Goal: Information Seeking & Learning: Learn about a topic

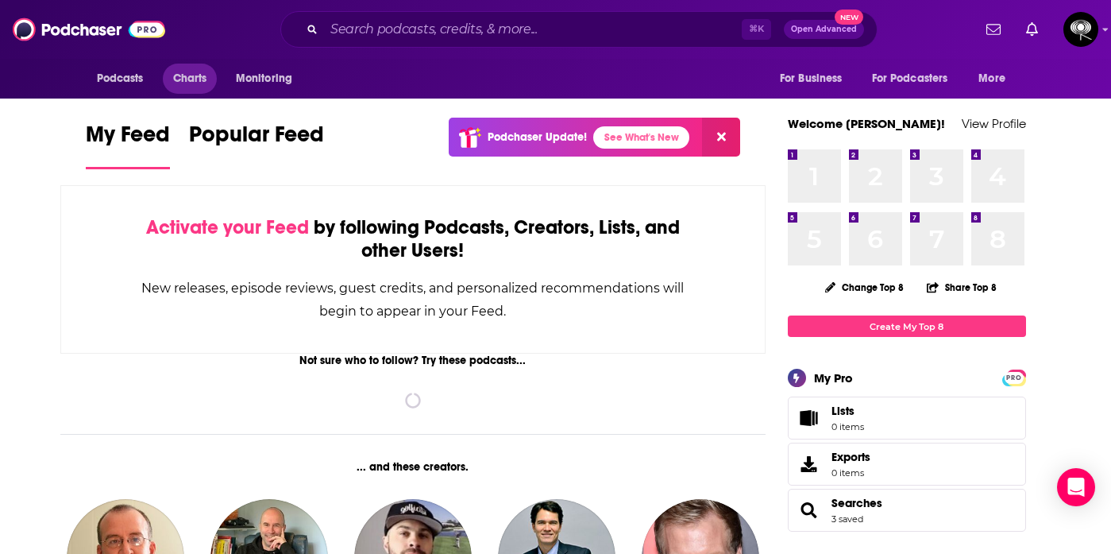
click at [202, 75] on span "Charts" at bounding box center [190, 79] width 34 height 22
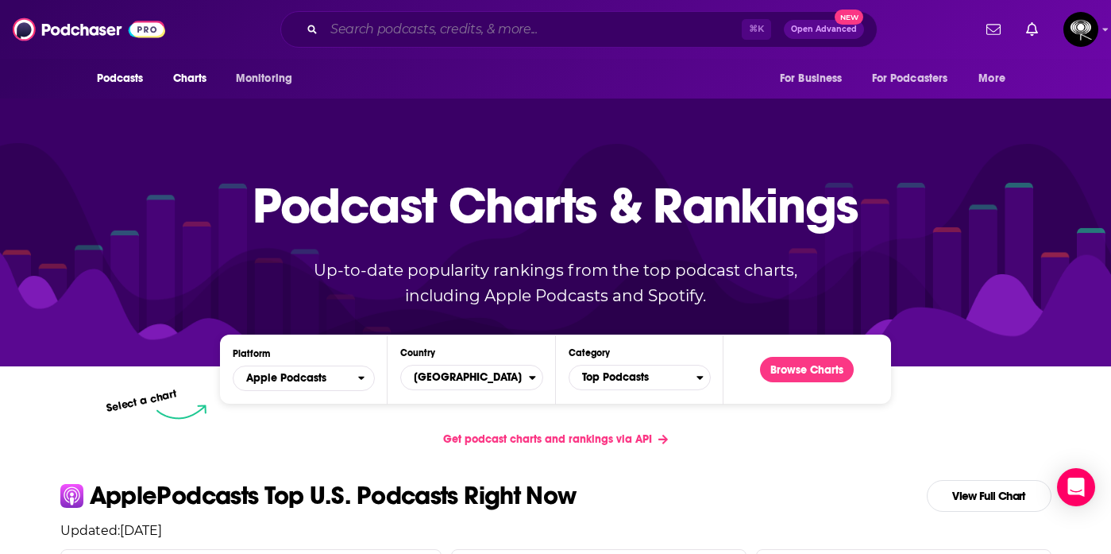
click at [453, 35] on input "Search podcasts, credits, & more..." at bounding box center [533, 29] width 418 height 25
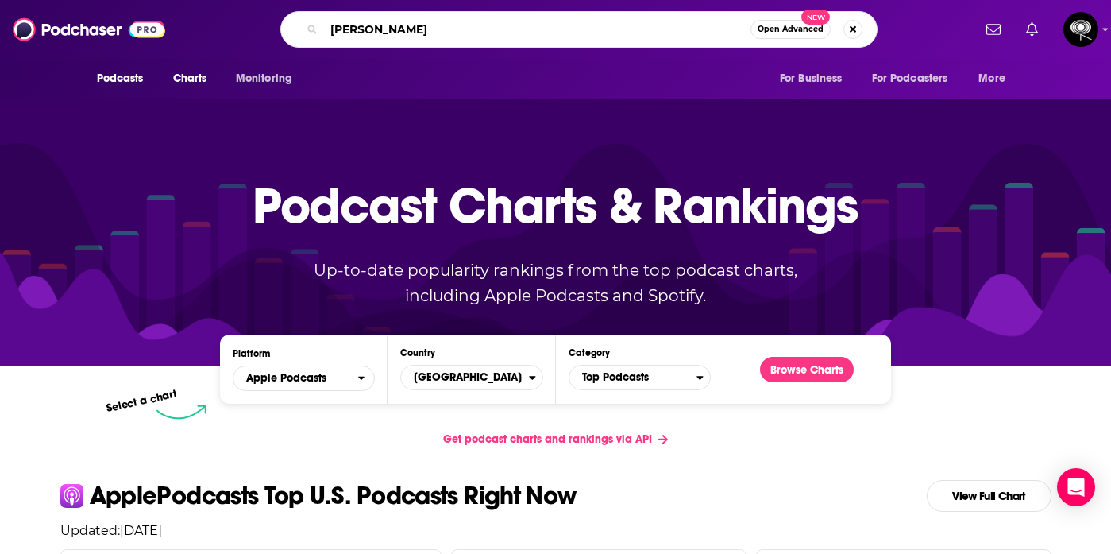
type input "[PERSON_NAME]"
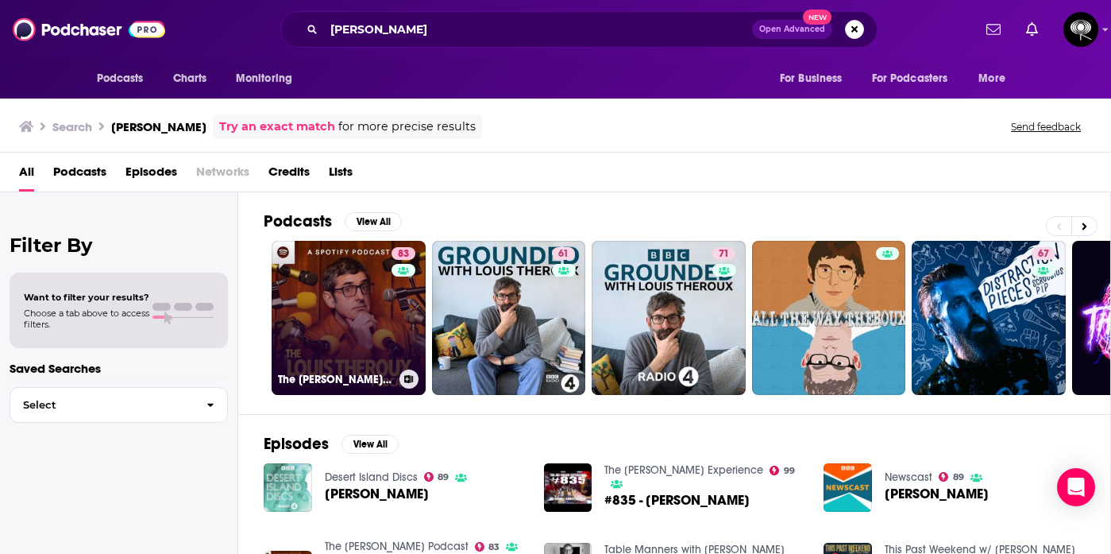
click at [339, 373] on h3 "The [PERSON_NAME] Podcast" at bounding box center [335, 380] width 115 height 14
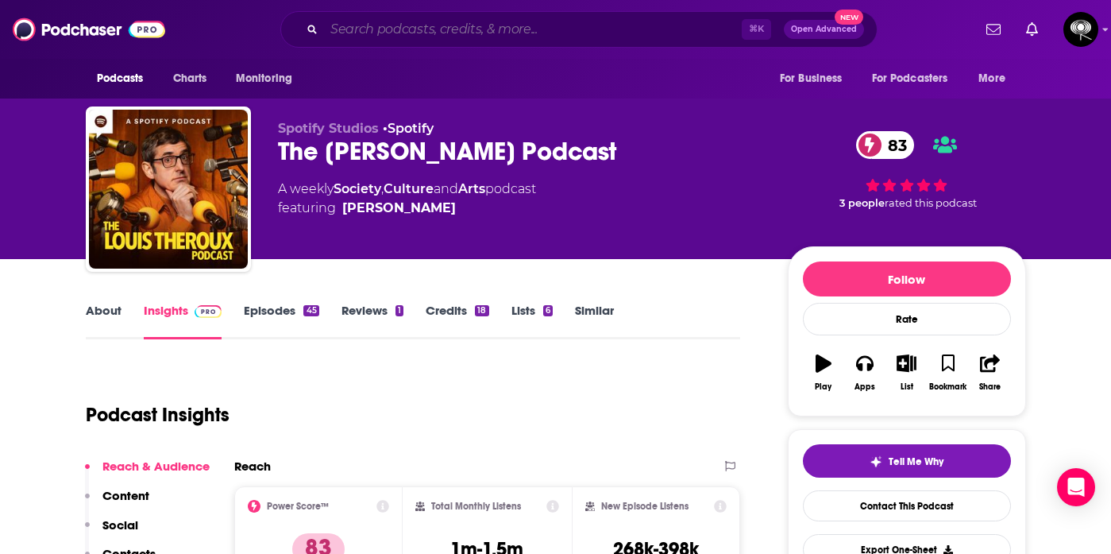
click at [457, 29] on input "Search podcasts, credits, & more..." at bounding box center [533, 29] width 418 height 25
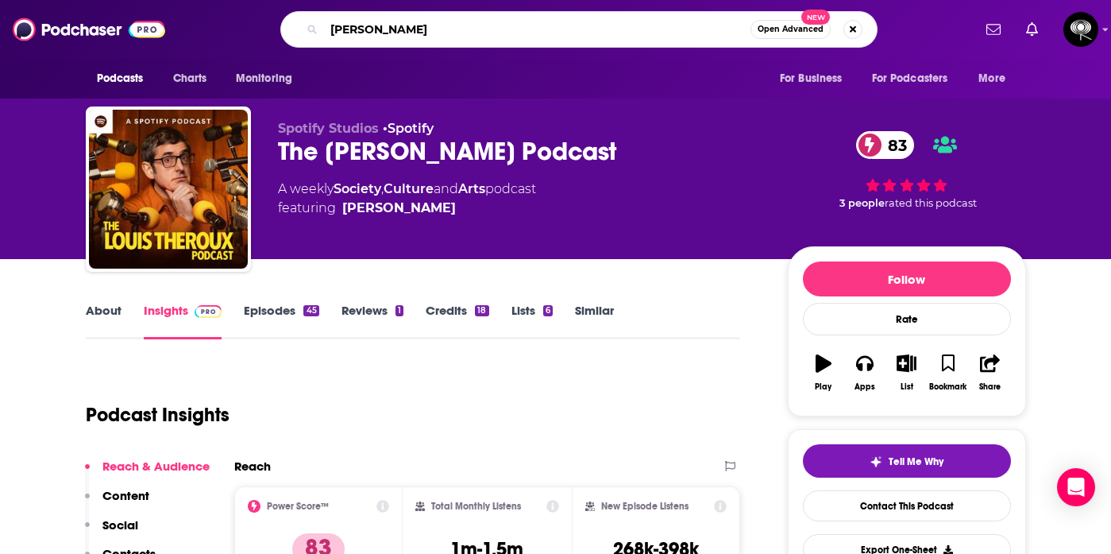
type input "[PERSON_NAME]"
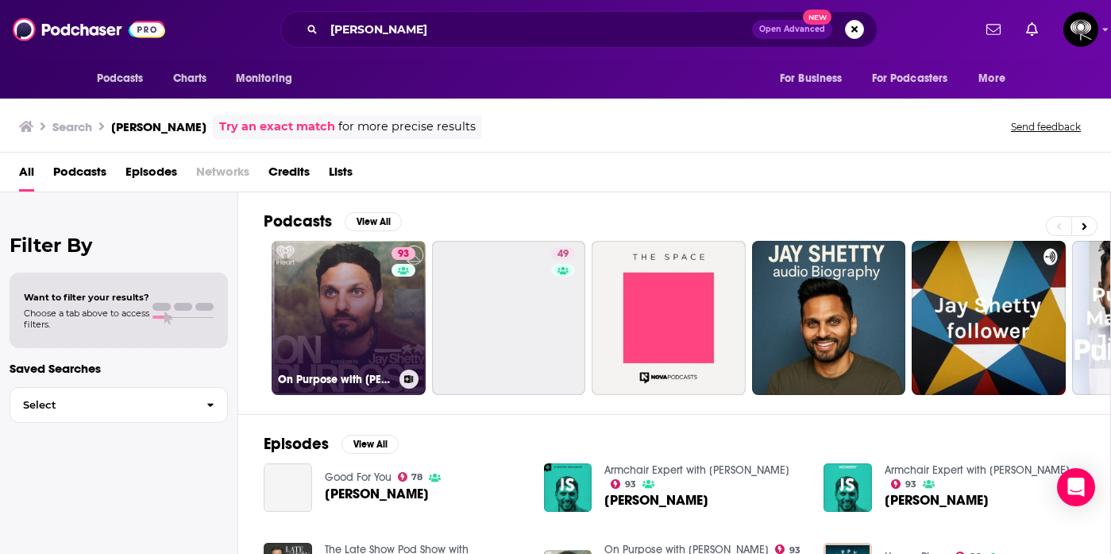
click at [378, 342] on link "93 On Purpose with [PERSON_NAME]" at bounding box center [349, 318] width 154 height 154
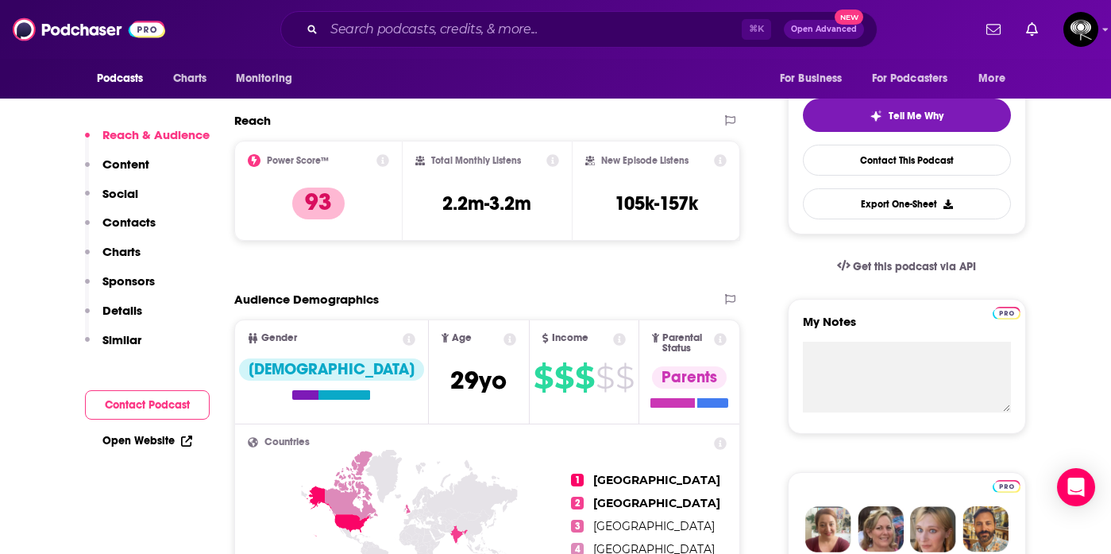
scroll to position [347, 0]
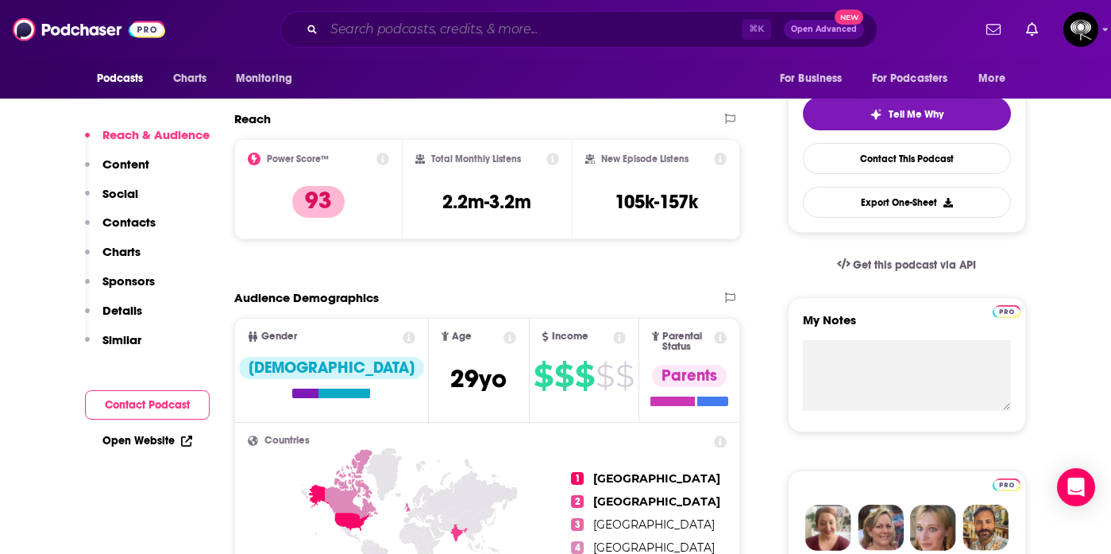
click at [438, 31] on input "Search podcasts, credits, & more..." at bounding box center [533, 29] width 418 height 25
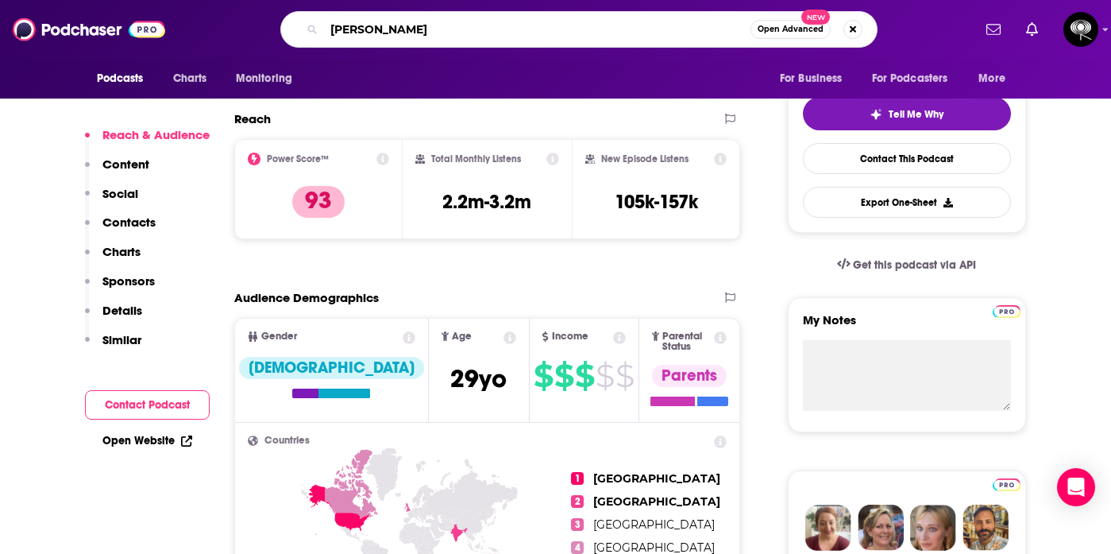
type input "[PERSON_NAME]"
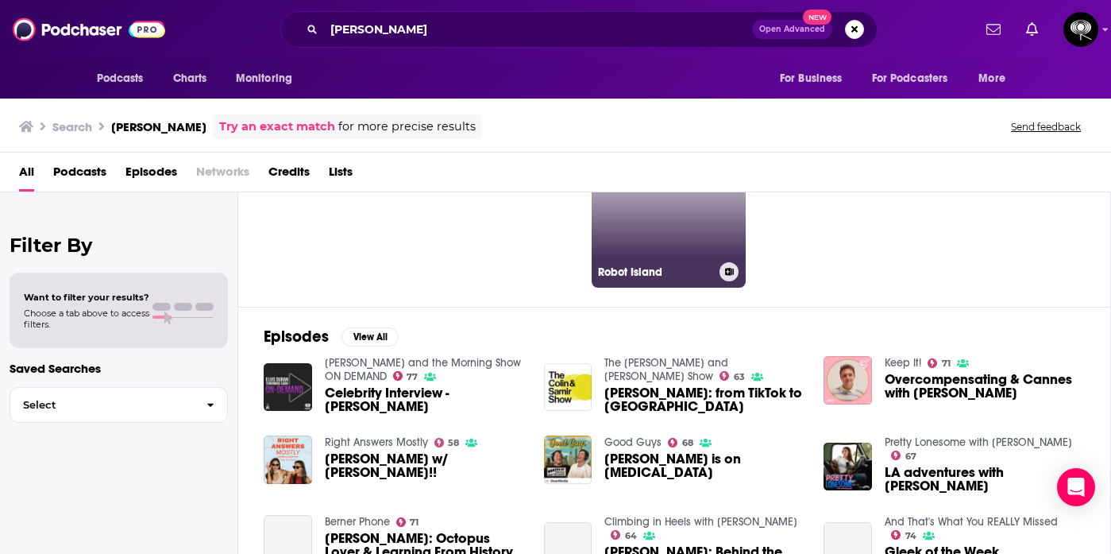
scroll to position [136, 0]
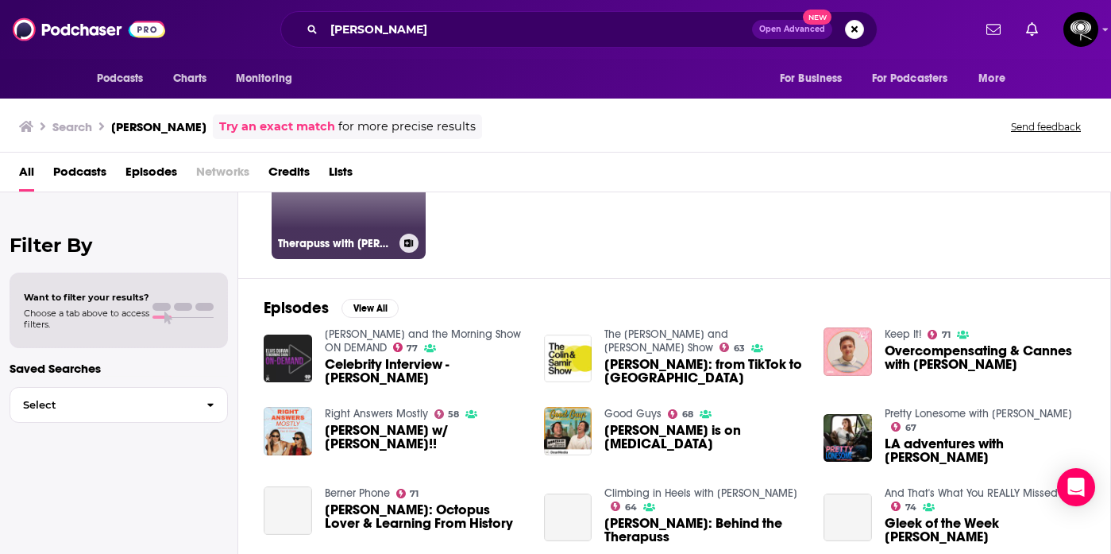
click at [341, 223] on link "68 Therapuss with [PERSON_NAME]" at bounding box center [349, 182] width 154 height 154
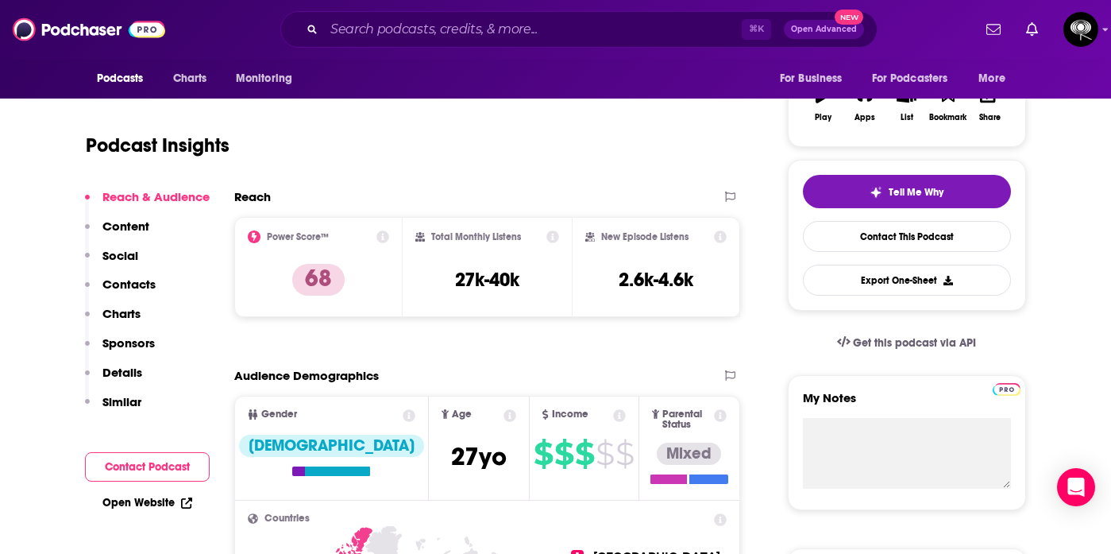
scroll to position [274, 0]
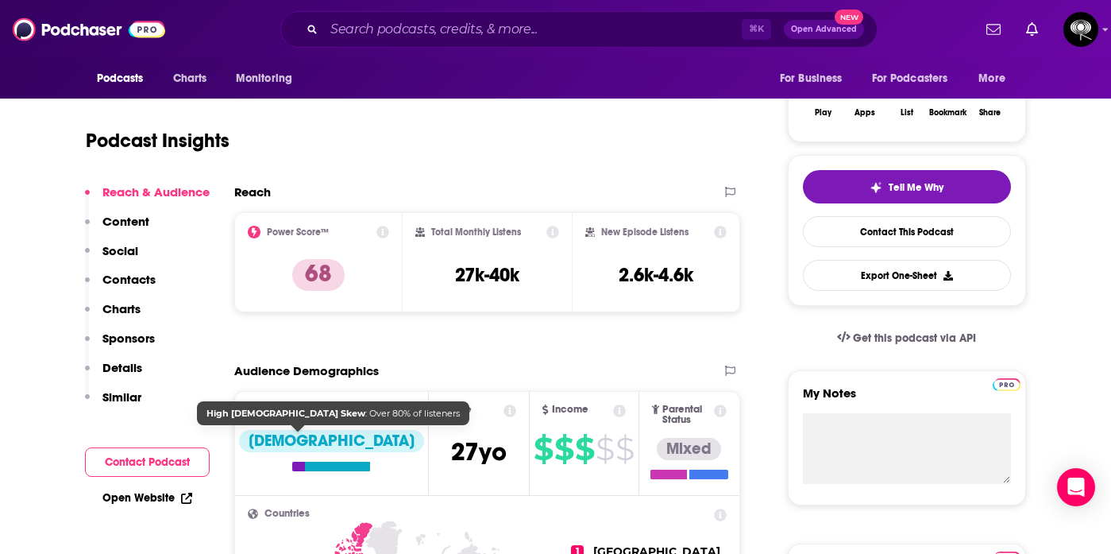
click at [281, 442] on div "[DEMOGRAPHIC_DATA]" at bounding box center [331, 441] width 185 height 22
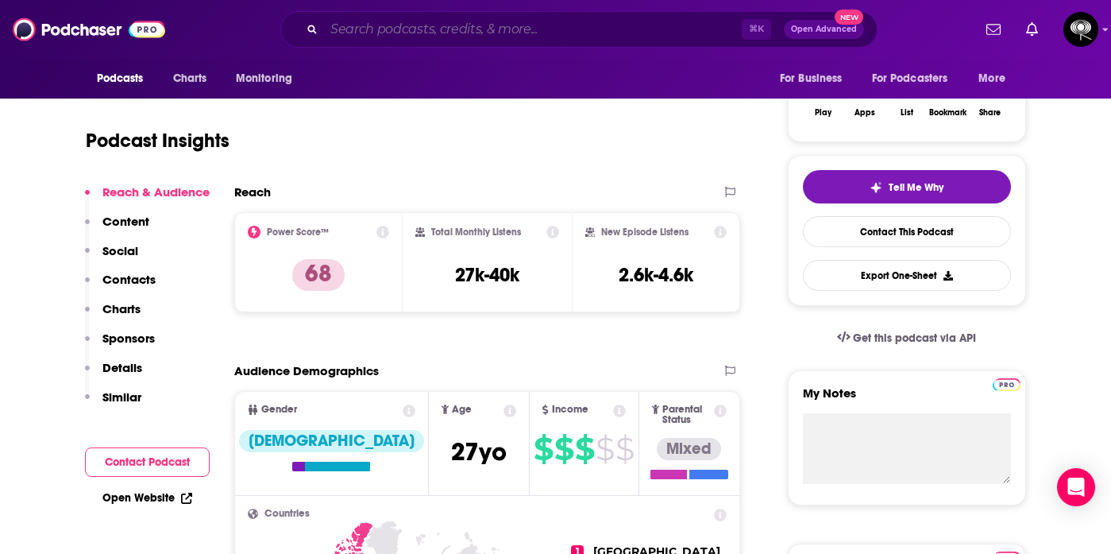
click at [667, 26] on input "Search podcasts, credits, & more..." at bounding box center [533, 29] width 418 height 25
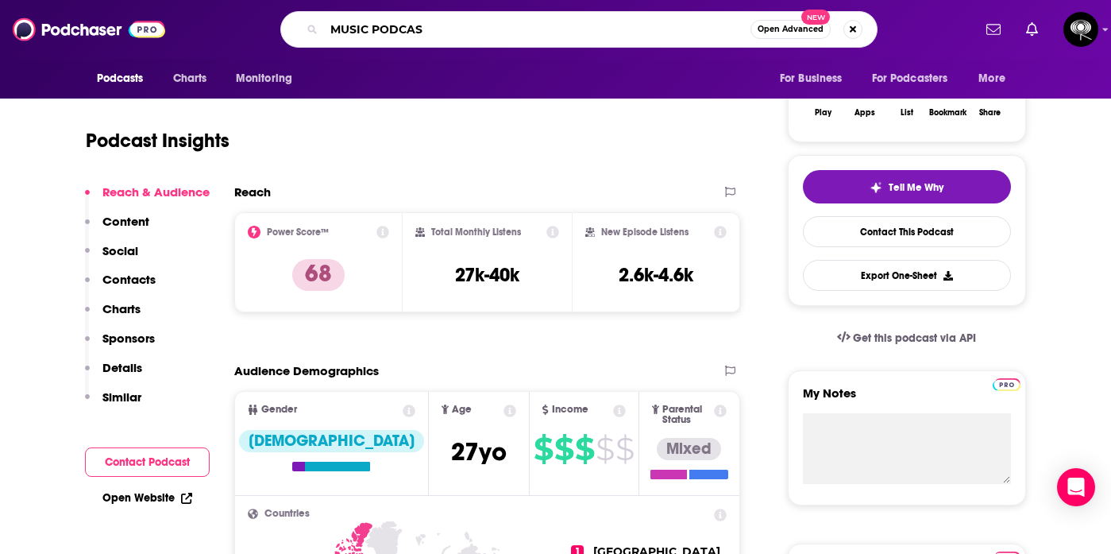
type input "MUSIC PODCAST"
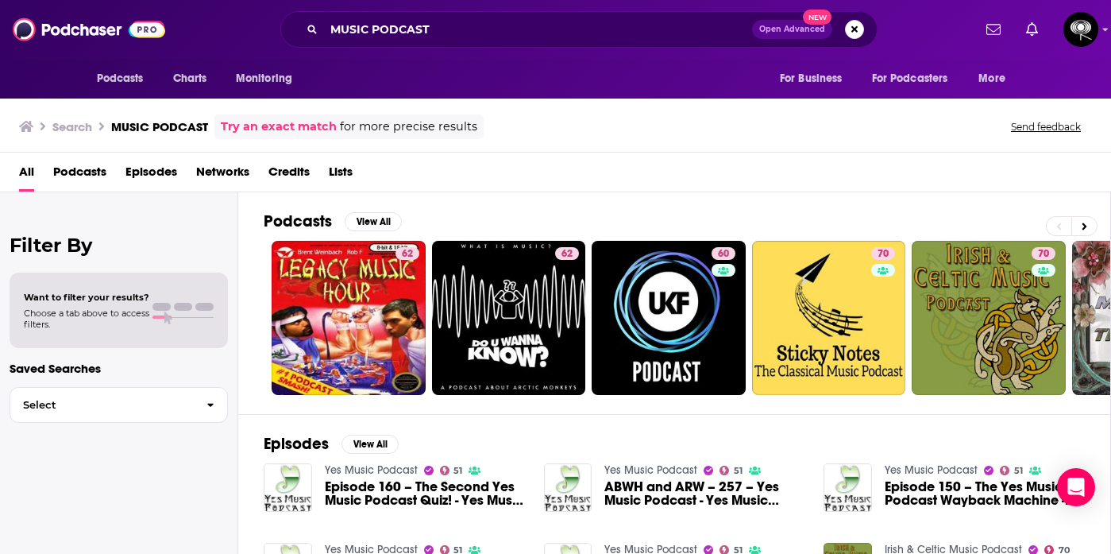
click at [85, 183] on span "Podcasts" at bounding box center [79, 175] width 53 height 33
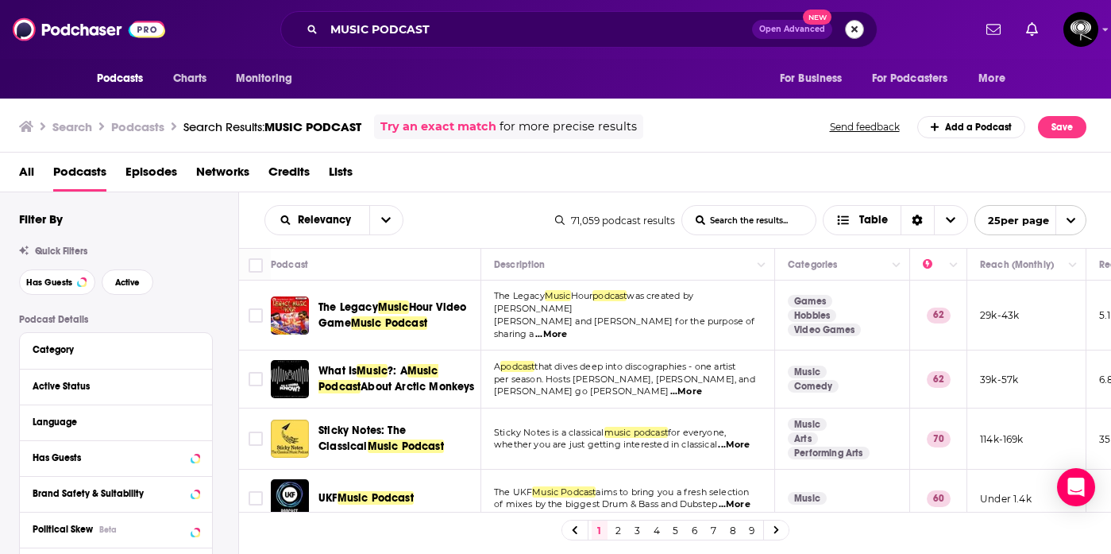
click at [851, 25] on button "Search podcasts, credits, & more..." at bounding box center [854, 29] width 19 height 19
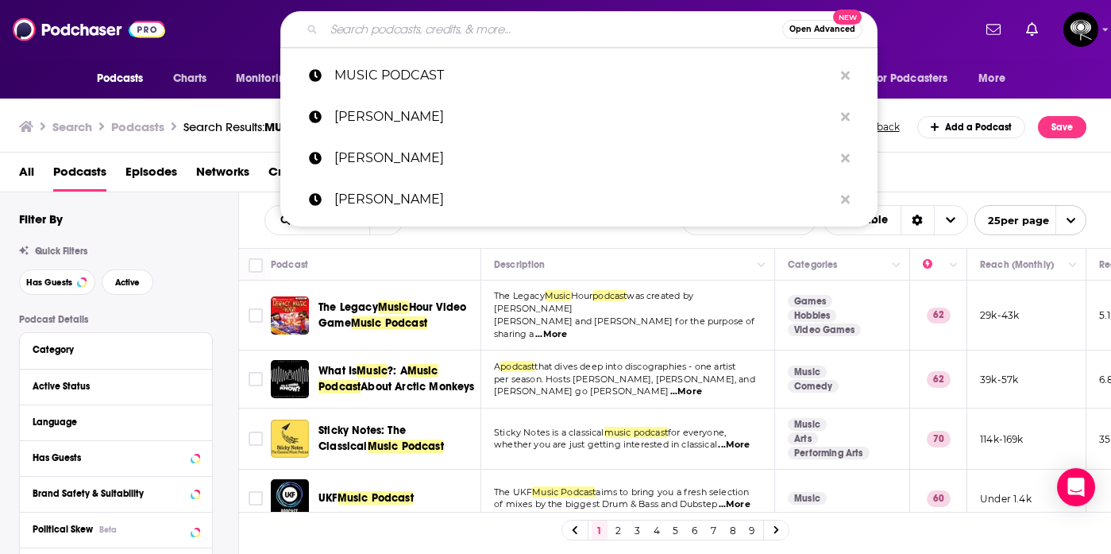
click at [22, 168] on span "All" at bounding box center [26, 175] width 15 height 33
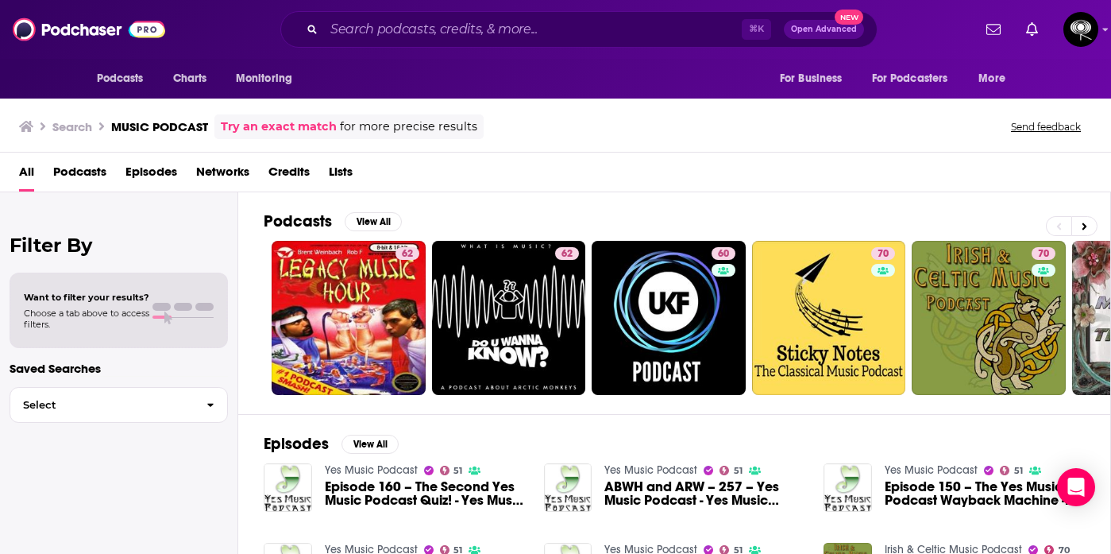
click at [22, 168] on span "All" at bounding box center [26, 175] width 15 height 33
click at [106, 387] on button "Select" at bounding box center [119, 405] width 218 height 36
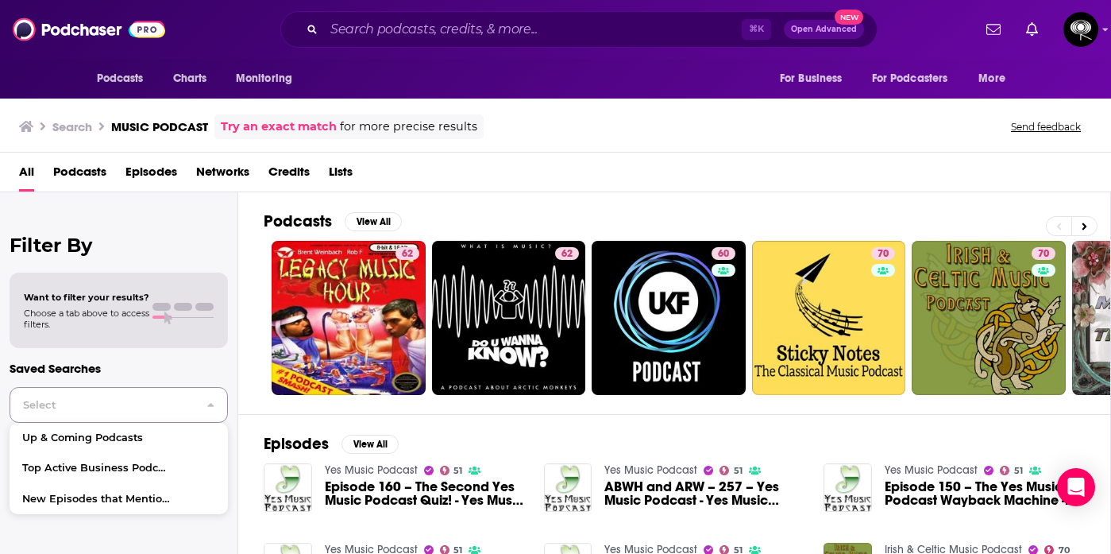
click at [106, 389] on button "Select" at bounding box center [119, 405] width 218 height 36
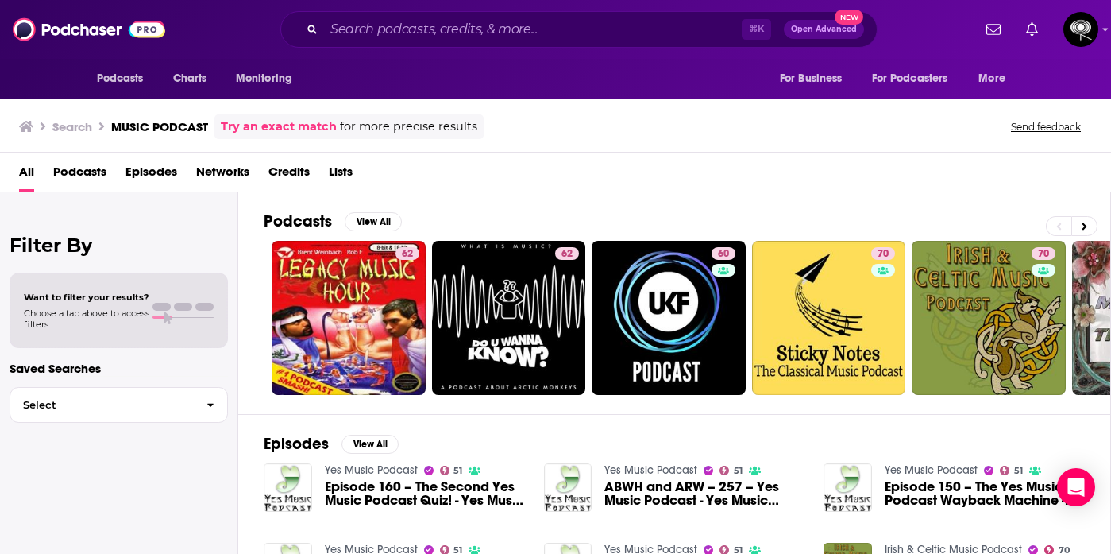
click at [89, 168] on span "Podcasts" at bounding box center [79, 175] width 53 height 33
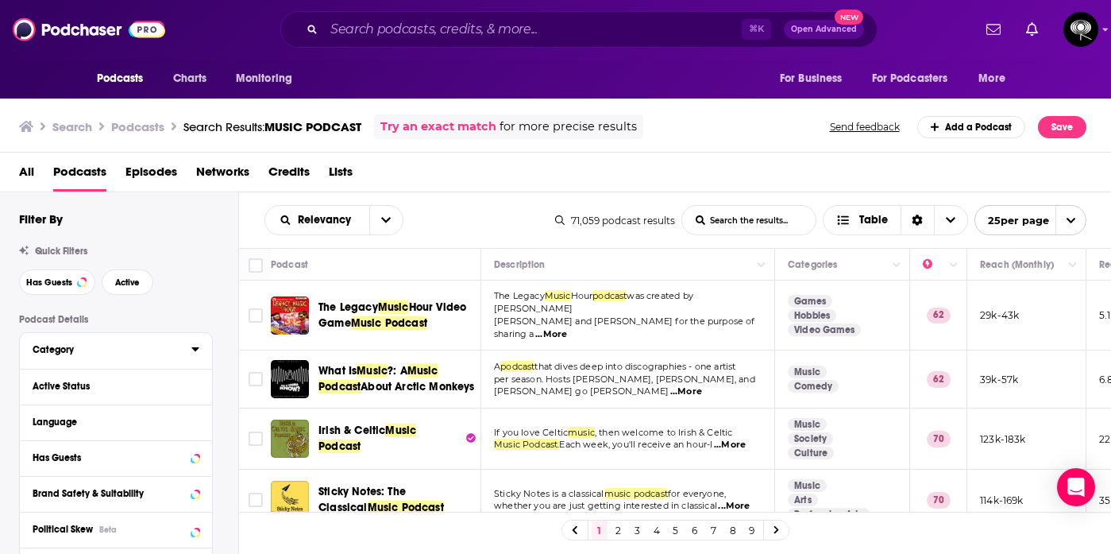
click at [71, 349] on div "Category" at bounding box center [107, 349] width 149 height 11
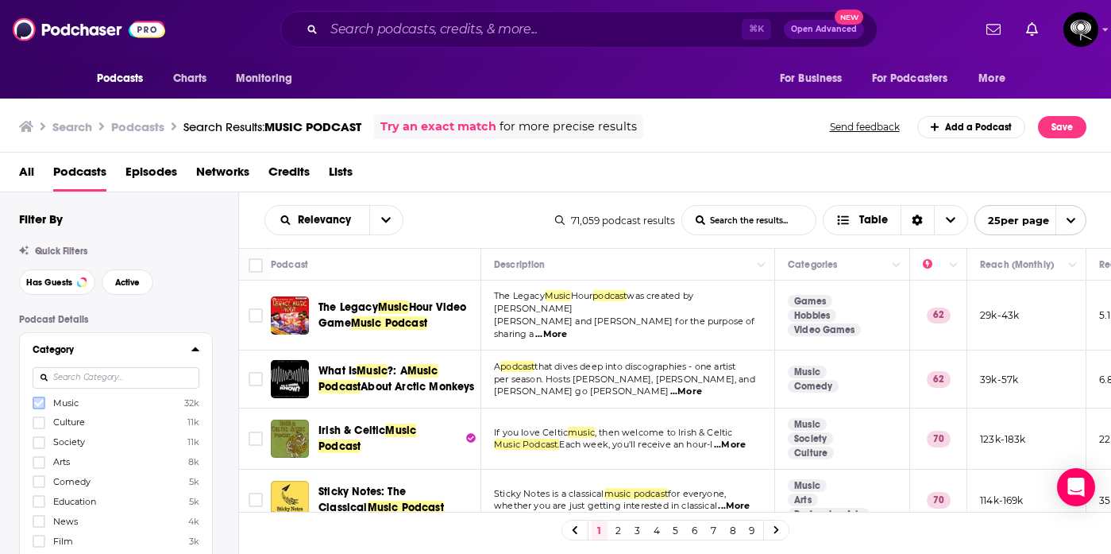
click at [37, 403] on icon at bounding box center [39, 403] width 10 height 7
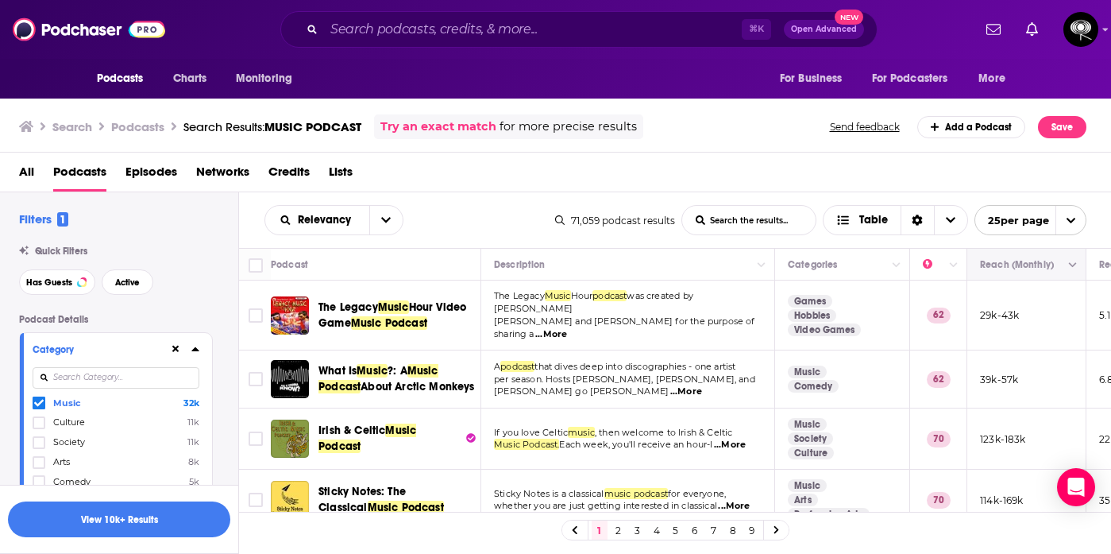
click at [1030, 264] on icon "Move" at bounding box center [1025, 264] width 19 height 19
click at [1063, 268] on button "Move" at bounding box center [1025, 264] width 93 height 19
click at [1073, 262] on icon "Column Actions" at bounding box center [1073, 266] width 8 height 10
click at [1073, 262] on div at bounding box center [555, 277] width 1111 height 554
click at [388, 226] on button "open menu" at bounding box center [385, 220] width 33 height 29
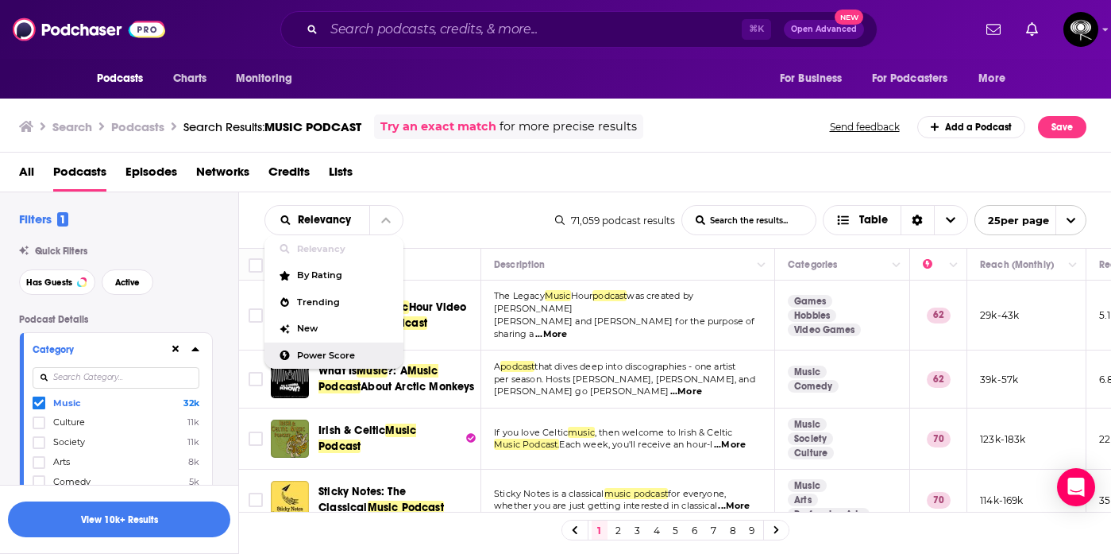
click at [340, 351] on span "Power Score" at bounding box center [344, 355] width 94 height 9
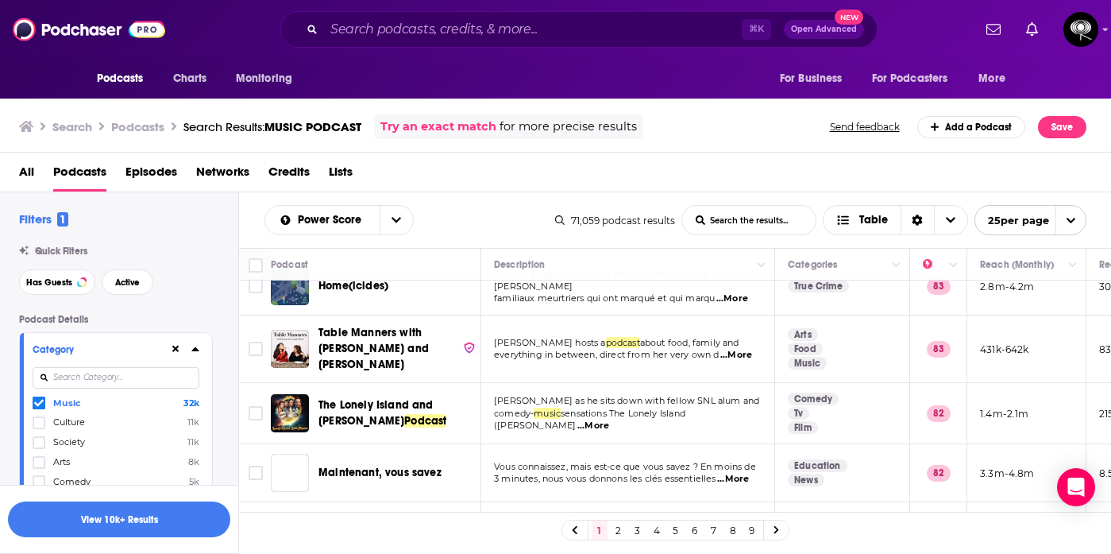
scroll to position [623, 0]
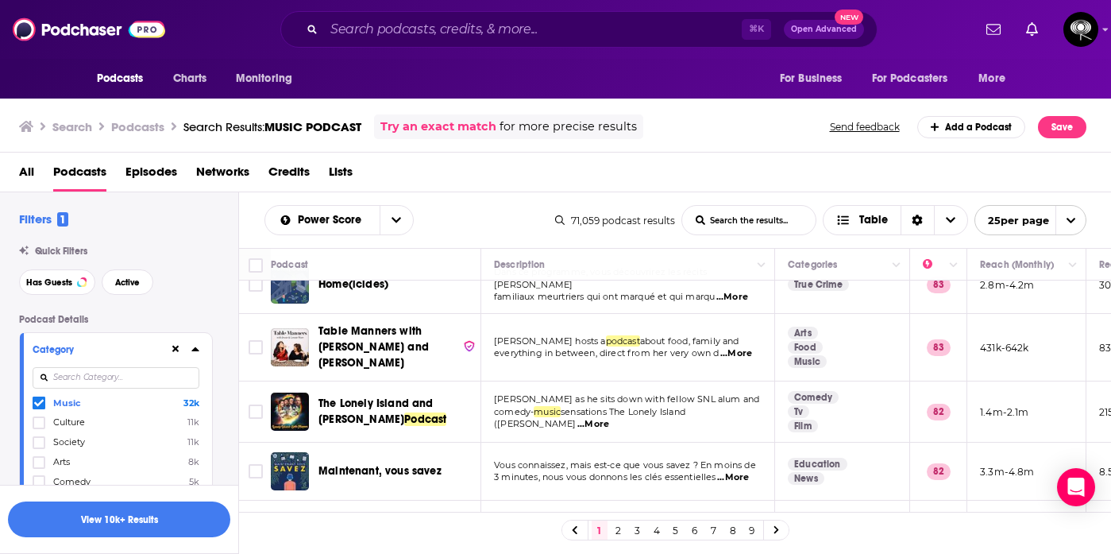
click at [738, 349] on span "...More" at bounding box center [736, 353] width 32 height 13
drag, startPoint x: 889, startPoint y: 409, endPoint x: 851, endPoint y: 387, distance: 43.5
click at [573, 347] on span "everything in between, direct from her very own d" at bounding box center [606, 352] width 225 height 11
click at [738, 349] on span "...More" at bounding box center [736, 353] width 32 height 13
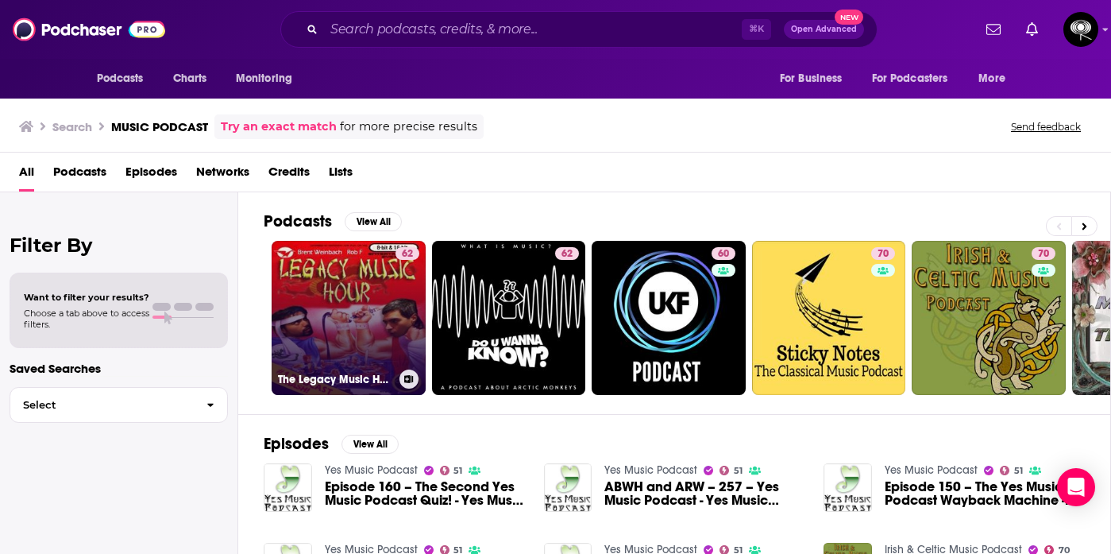
click at [364, 322] on link "62 The Legacy Music Hour Video Game Music Podcast" at bounding box center [349, 318] width 154 height 154
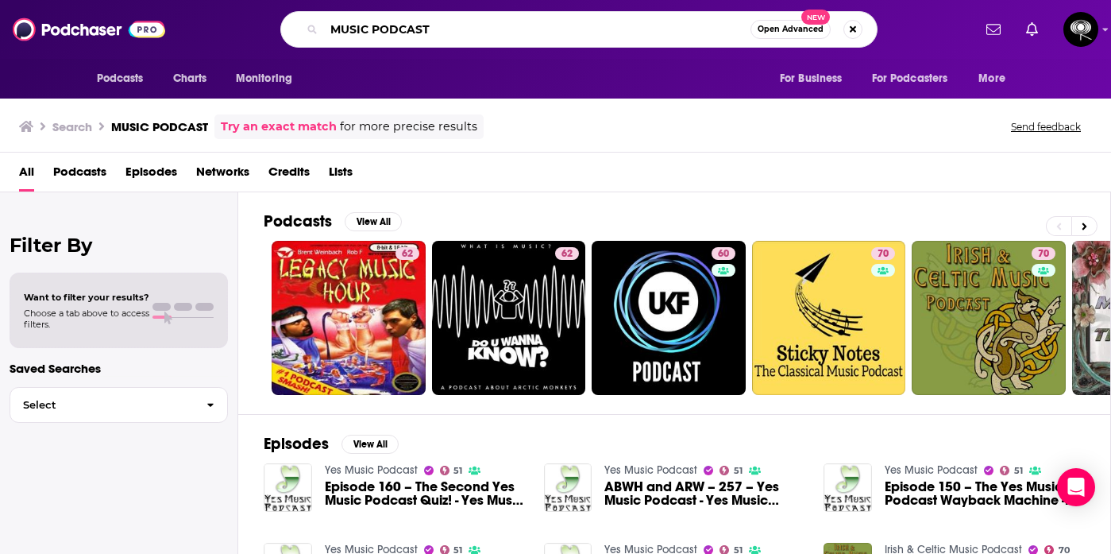
click at [521, 29] on input "MUSIC PODCAST" at bounding box center [537, 29] width 427 height 25
type input "[PERSON_NAME]"
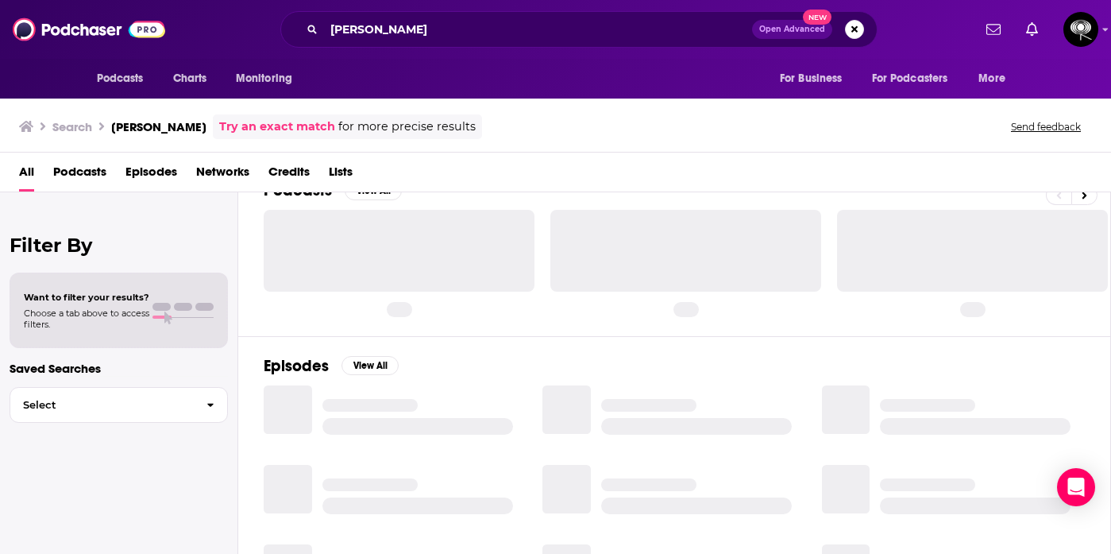
scroll to position [34, 0]
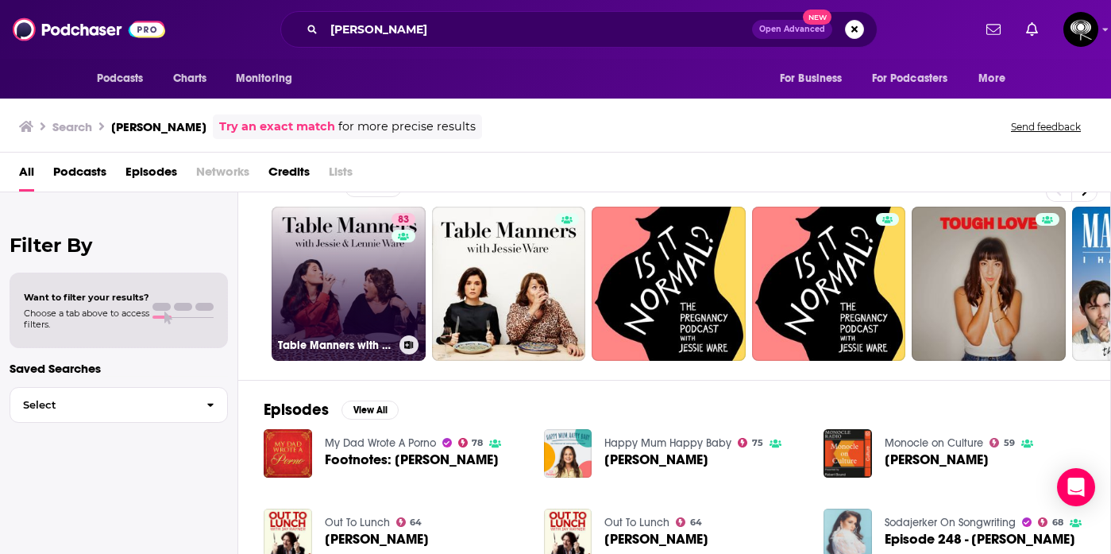
click at [358, 298] on link "83 Table Manners with [PERSON_NAME] and [PERSON_NAME]" at bounding box center [349, 284] width 154 height 154
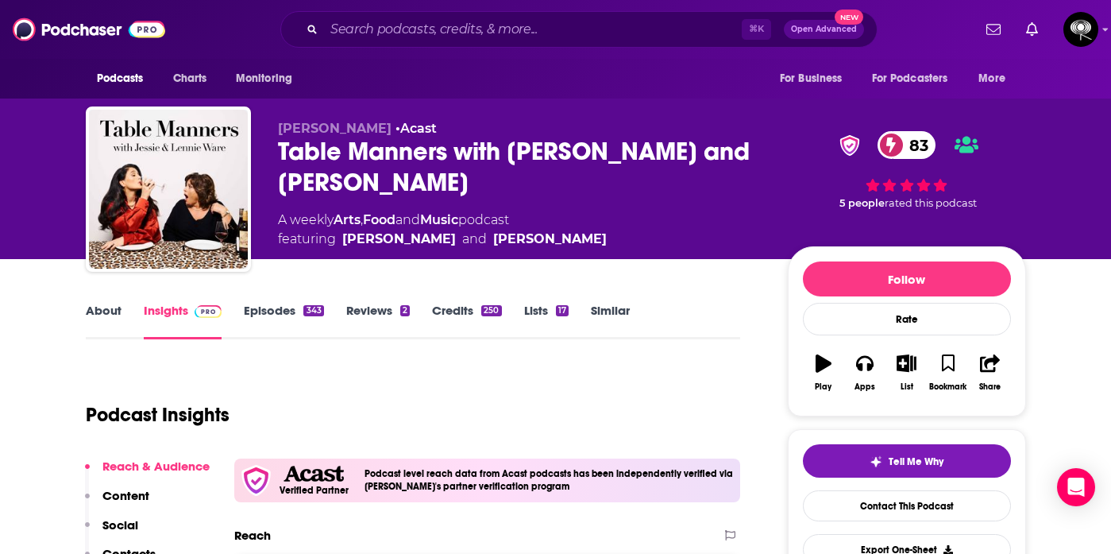
click at [114, 309] on link "About" at bounding box center [104, 321] width 36 height 37
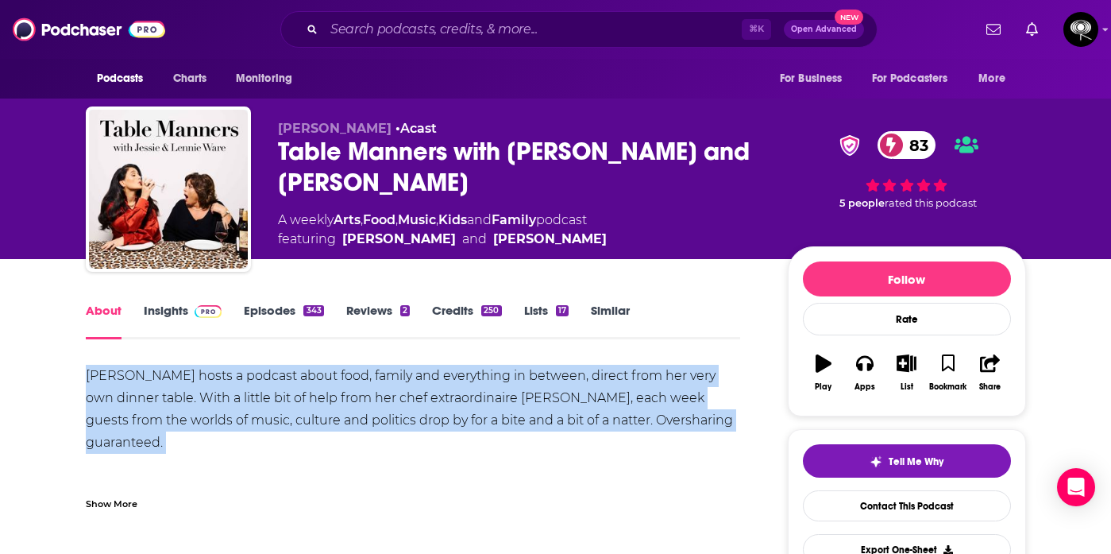
drag, startPoint x: 85, startPoint y: 370, endPoint x: 730, endPoint y: 433, distance: 648.0
click at [730, 433] on div "[PERSON_NAME] hosts a podcast about food, family and everything in between, dir…" at bounding box center [413, 454] width 655 height 178
copy div "[PERSON_NAME] hosts a podcast about food, family and everything in between, dir…"
click at [154, 315] on link "Insights" at bounding box center [183, 321] width 79 height 37
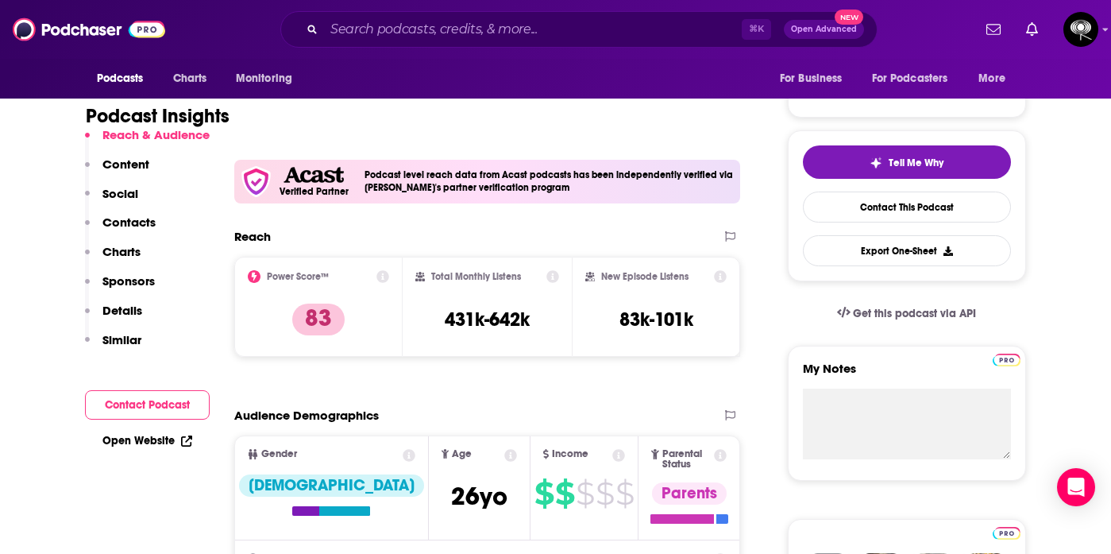
scroll to position [359, 0]
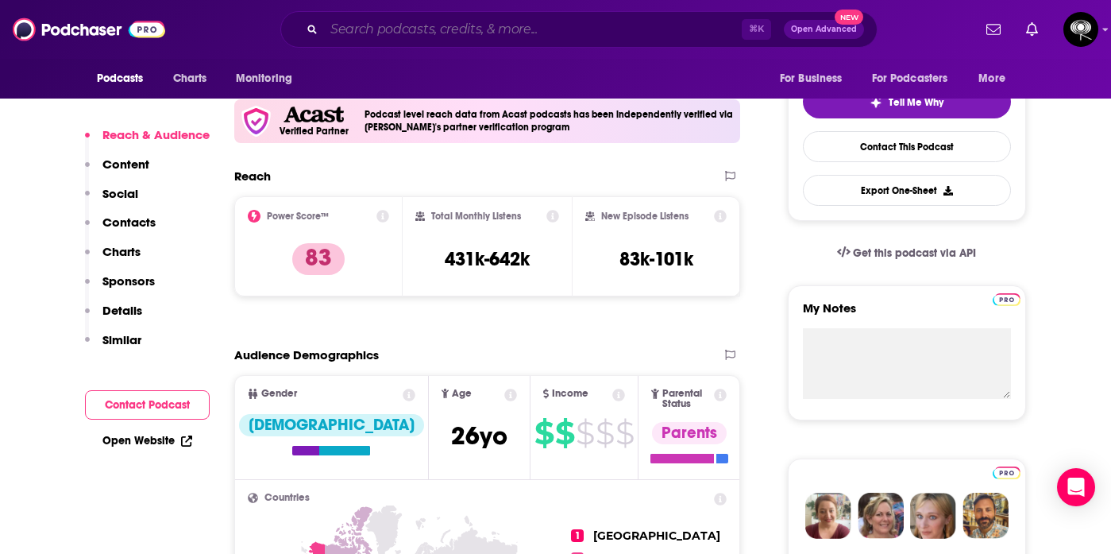
click at [400, 36] on input "Search podcasts, credits, & more..." at bounding box center [533, 29] width 418 height 25
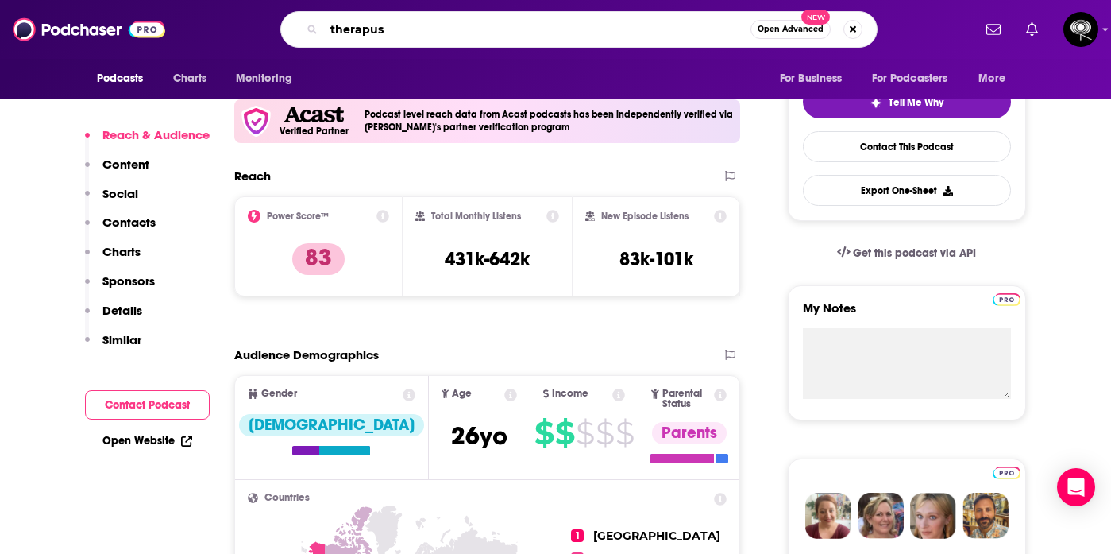
type input "therapuss"
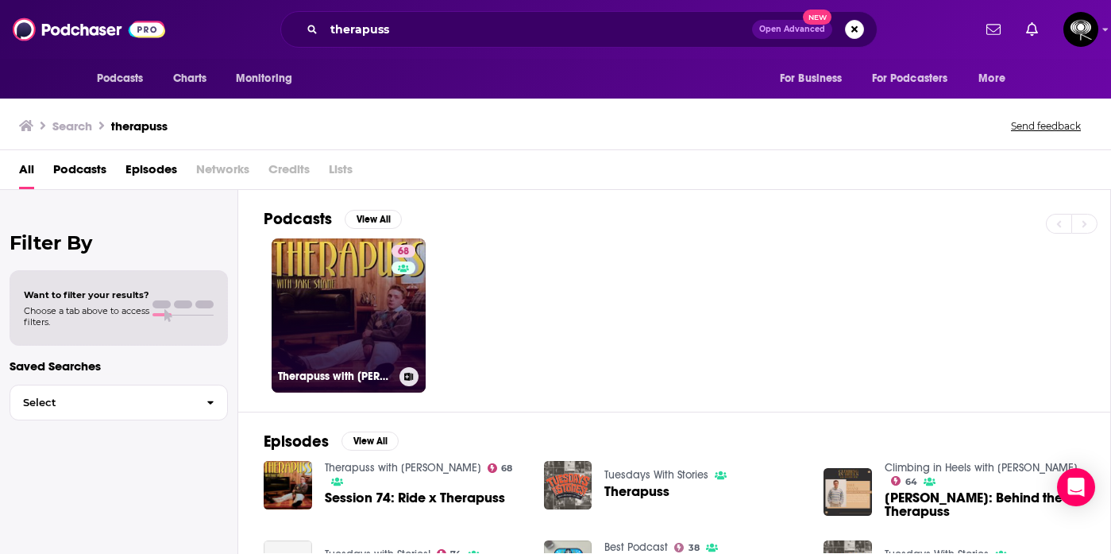
click at [352, 314] on link "68 Therapuss with [PERSON_NAME]" at bounding box center [349, 315] width 154 height 154
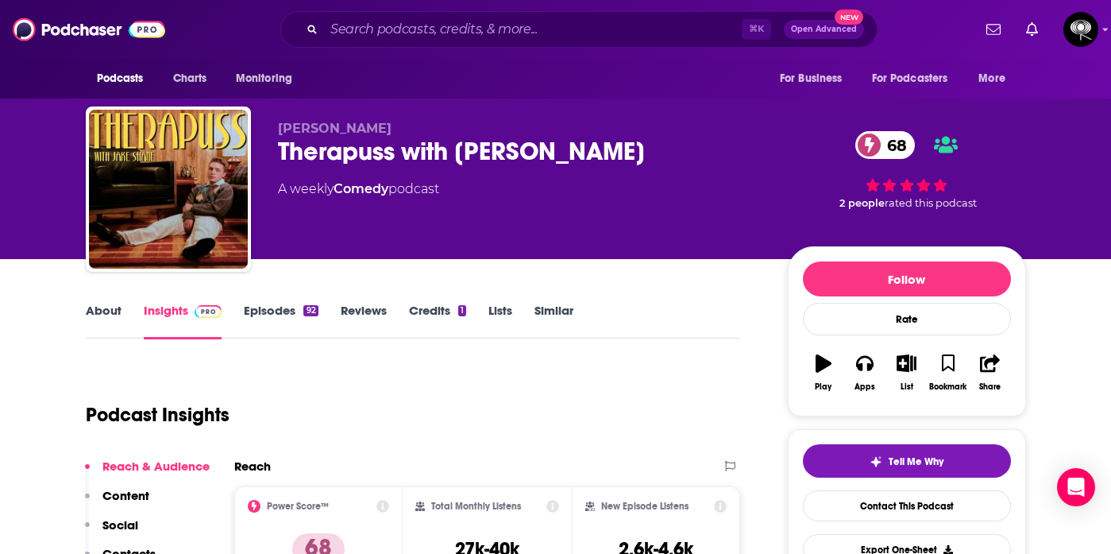
click at [112, 303] on link "About" at bounding box center [104, 321] width 36 height 37
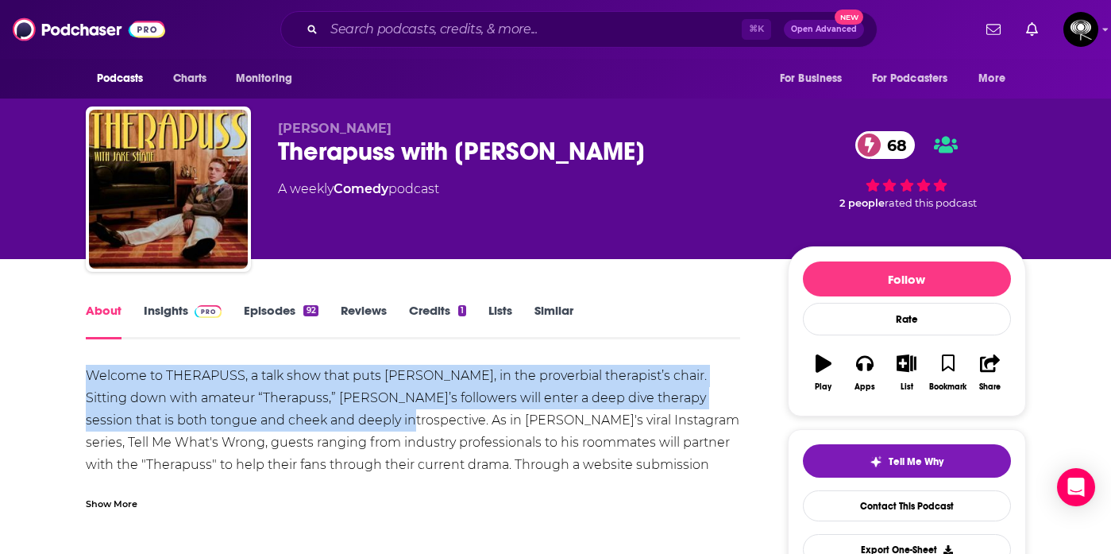
drag, startPoint x: 362, startPoint y: 421, endPoint x: 76, endPoint y: 365, distance: 291.4
copy div "Welcome to THERAPUSS, a talk show that puts [PERSON_NAME], in the proverbial th…"
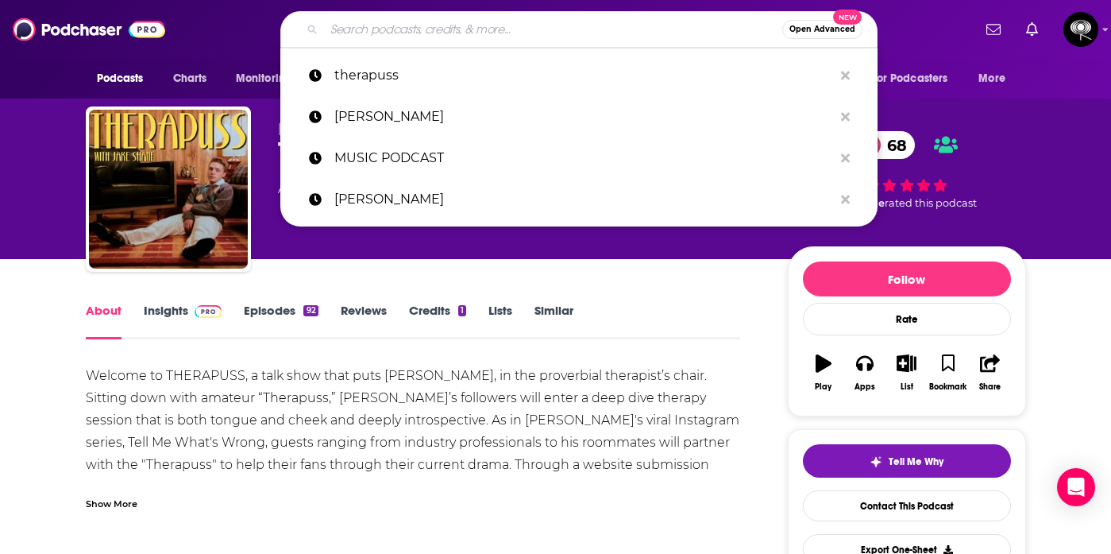
click at [370, 35] on input "Search podcasts, credits, & more..." at bounding box center [553, 29] width 458 height 25
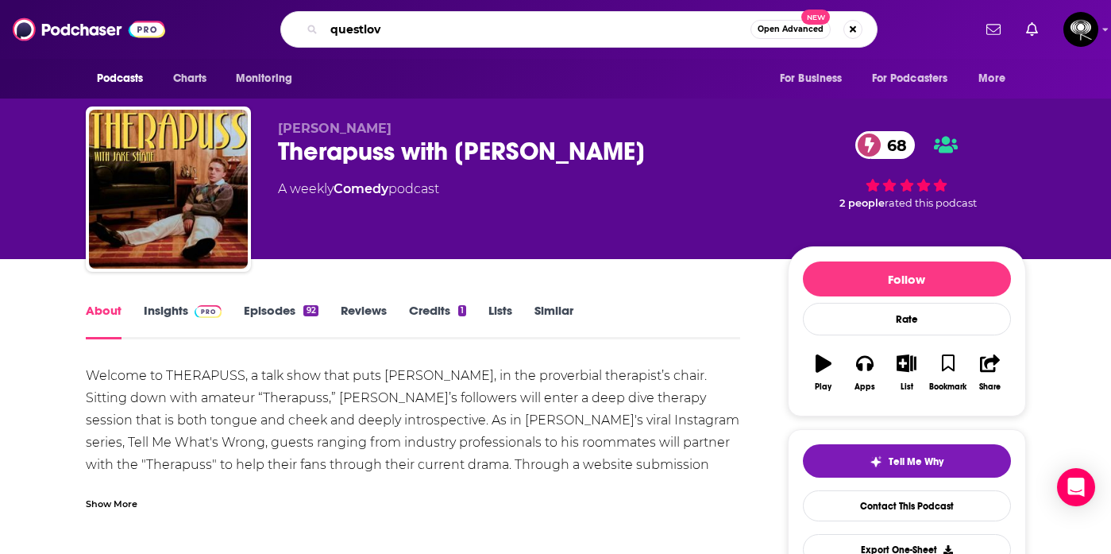
type input "questlove"
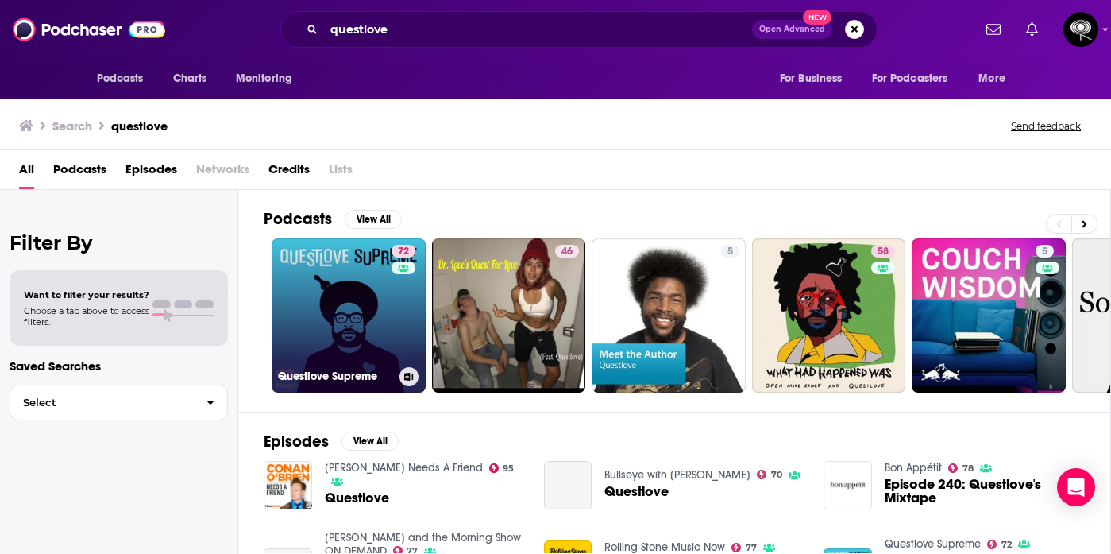
click at [356, 367] on div "Questlove Supreme" at bounding box center [348, 376] width 141 height 19
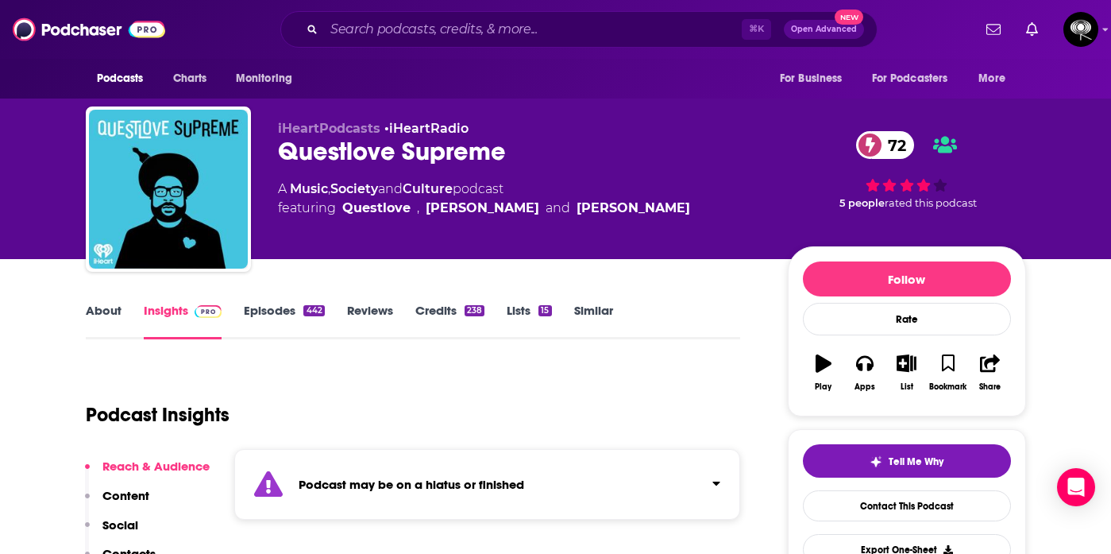
click at [105, 304] on link "About" at bounding box center [104, 321] width 36 height 37
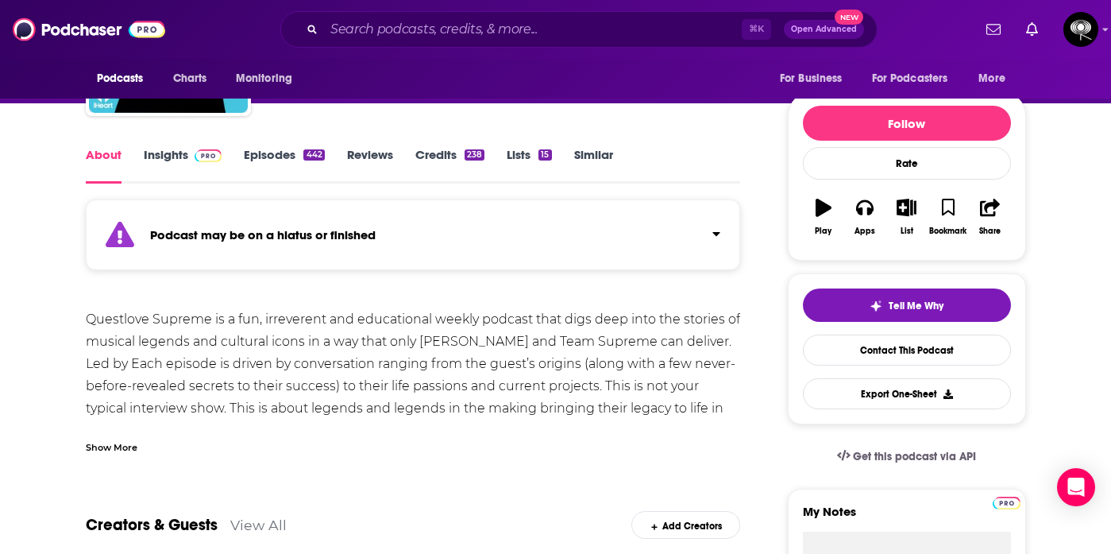
scroll to position [164, 0]
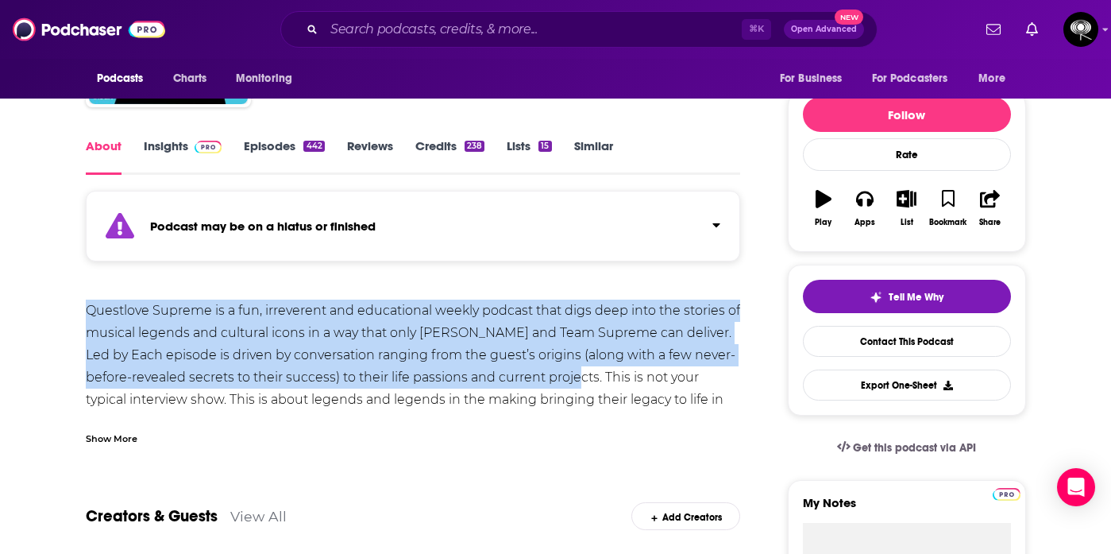
drag, startPoint x: 78, startPoint y: 311, endPoint x: 553, endPoint y: 379, distance: 479.7
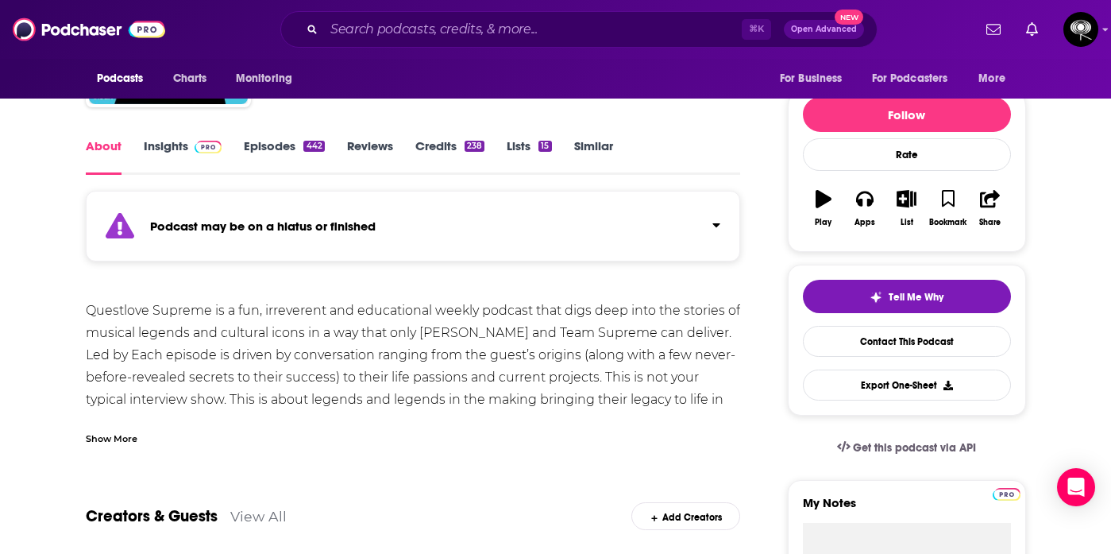
click at [102, 445] on div "Show More" at bounding box center [112, 437] width 52 height 15
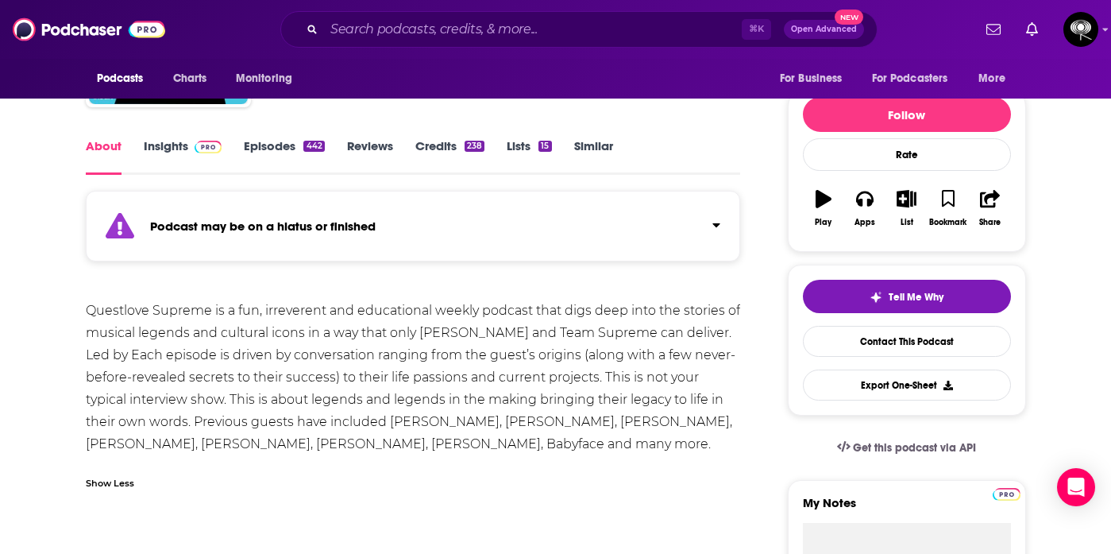
scroll to position [170, 0]
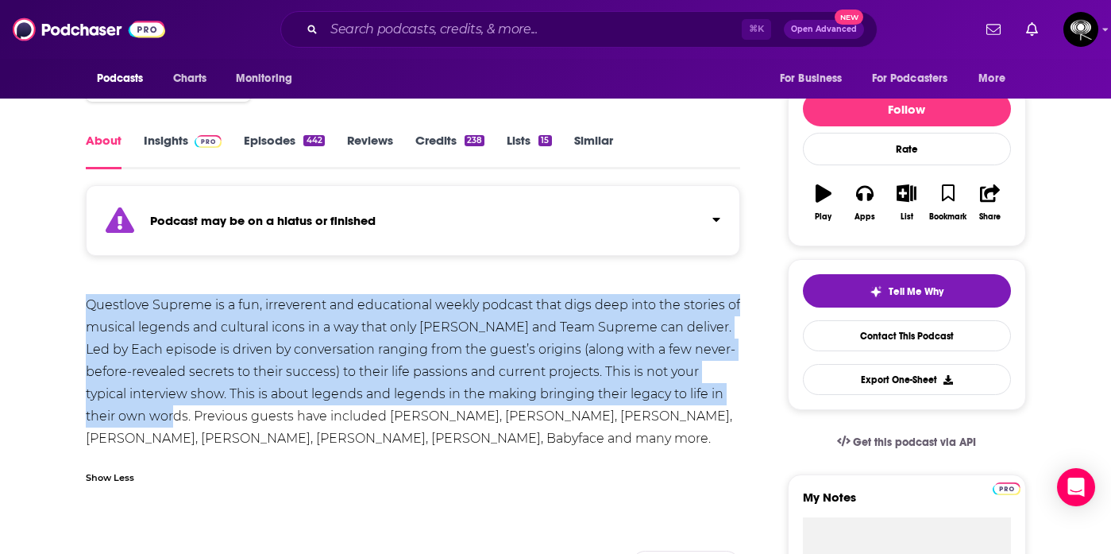
drag, startPoint x: 160, startPoint y: 415, endPoint x: 58, endPoint y: 308, distance: 147.8
copy div "Questlove Supreme is a fun, irreverent and educational weekly podcast that digs…"
